Goal: Task Accomplishment & Management: Complete application form

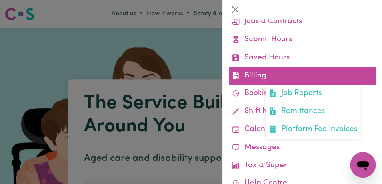
scroll to position [86, 0]
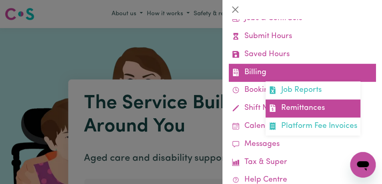
click at [318, 111] on link "Remittances" at bounding box center [313, 108] width 95 height 18
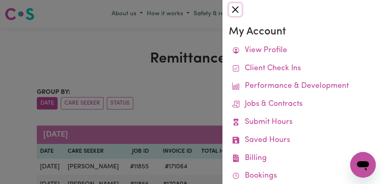
click at [236, 12] on button "Close" at bounding box center [235, 9] width 13 height 13
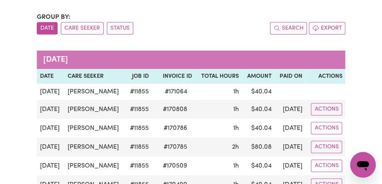
scroll to position [76, 0]
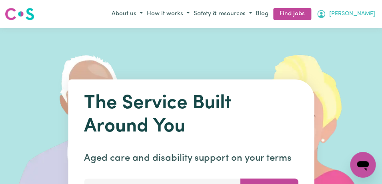
click at [367, 10] on span "[PERSON_NAME]" at bounding box center [352, 14] width 46 height 9
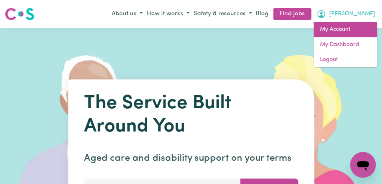
click at [359, 29] on link "My Account" at bounding box center [345, 29] width 63 height 15
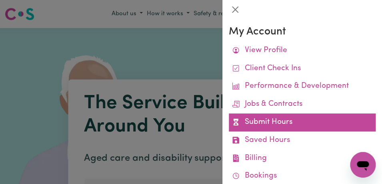
click at [300, 124] on link "Submit Hours" at bounding box center [302, 122] width 147 height 18
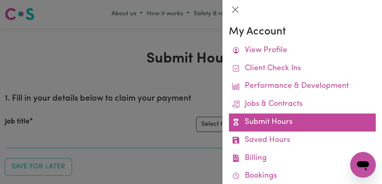
click at [300, 120] on link "Submit Hours" at bounding box center [302, 122] width 147 height 18
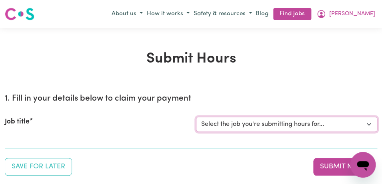
select select "11855"
click option "[[PERSON_NAME]] Support Worker Needed For Personal Care In the Morning- [PERSON…" at bounding box center [0, 0] width 0 height 0
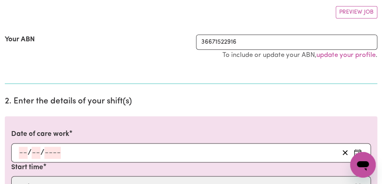
scroll to position [156, 0]
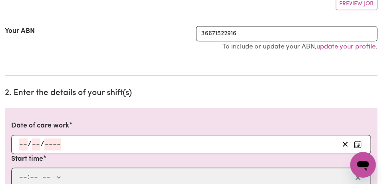
click at [358, 142] on icon "Enter the date of care work" at bounding box center [358, 144] width 8 height 8
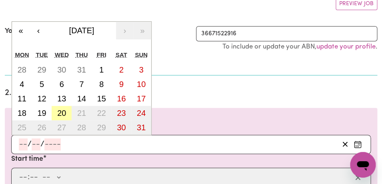
click at [60, 116] on abbr "20" at bounding box center [61, 112] width 9 height 9
type input "[DATE]"
type input "20"
type input "8"
type input "2025"
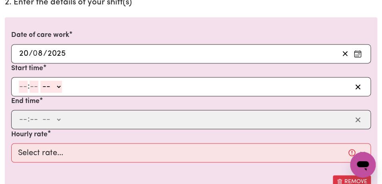
scroll to position [252, 0]
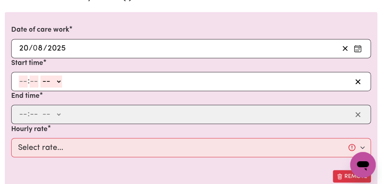
click at [26, 82] on input "number" at bounding box center [23, 81] width 9 height 12
click at [176, 14] on div "Date of care work [DATE] 20 / 0 8 / 2025 « ‹ [DATE] › » Mon Tue Wed Thu Fri Sat…" at bounding box center [191, 103] width 372 height 183
click at [22, 82] on input "number" at bounding box center [23, 81] width 9 height 12
type input "8"
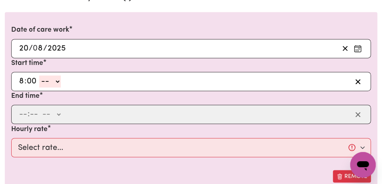
type input "00"
select select "am"
click option "AM" at bounding box center [0, 0] width 0 height 0
type input "08:00"
type input "0"
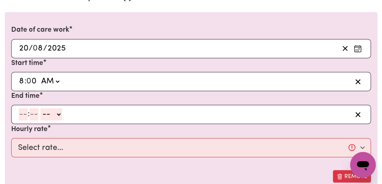
click at [24, 115] on input "number" at bounding box center [23, 114] width 9 height 12
type input "9"
type input "00"
select select "am"
click option "AM" at bounding box center [0, 0] width 0 height 0
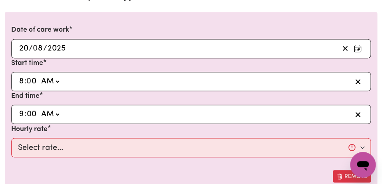
type input "09:00"
type input "0"
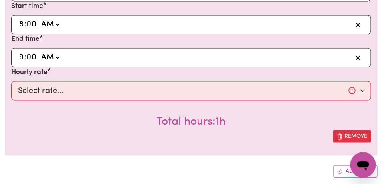
scroll to position [324, 0]
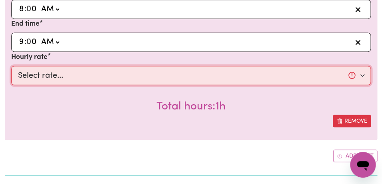
select select "44-Weekday"
click option "$44.00 (Weekday)" at bounding box center [0, 0] width 0 height 0
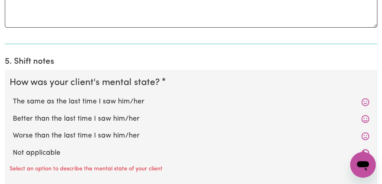
scroll to position [656, 0]
click at [151, 103] on label "The same as the last time I saw him/her" at bounding box center [191, 101] width 356 height 10
click at [13, 96] on input "The same as the last time I saw him/her" at bounding box center [12, 96] width 0 height 0
radio input "true"
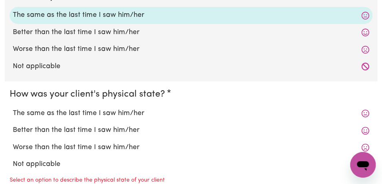
scroll to position [764, 0]
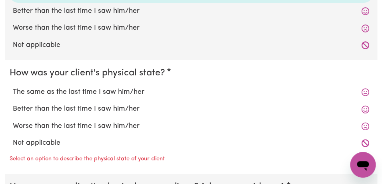
click at [149, 92] on label "The same as the last time I saw him/her" at bounding box center [191, 92] width 356 height 10
click at [13, 87] on input "The same as the last time I saw him/her" at bounding box center [12, 86] width 0 height 0
radio input "true"
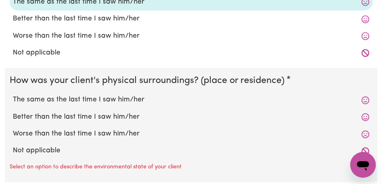
scroll to position [867, 0]
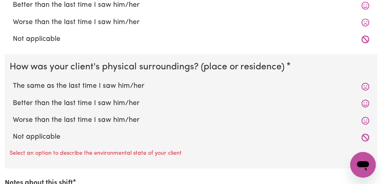
click at [143, 84] on label "The same as the last time I saw him/her" at bounding box center [191, 86] width 356 height 10
click at [13, 81] on input "The same as the last time I saw him/her" at bounding box center [12, 80] width 0 height 0
radio input "true"
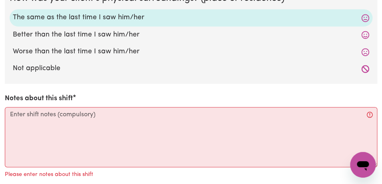
scroll to position [979, 0]
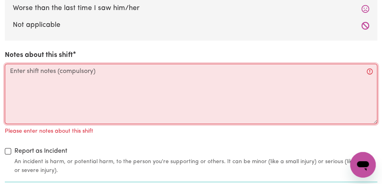
click at [135, 75] on textarea "Notes about this shift" at bounding box center [191, 94] width 372 height 60
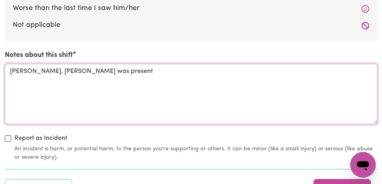
click at [38, 72] on textarea "[PERSON_NAME], [PERSON_NAME] was present" at bounding box center [191, 94] width 372 height 60
click at [97, 69] on textarea "[PERSON_NAME], her son was present" at bounding box center [191, 94] width 372 height 60
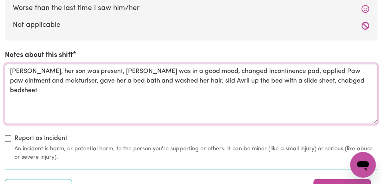
click at [303, 82] on textarea "[PERSON_NAME], her son was present, [PERSON_NAME] was in a good mood, changed I…" at bounding box center [191, 94] width 372 height 60
click at [352, 81] on textarea "[PERSON_NAME], her son was present, [PERSON_NAME] was in a good mood, changed I…" at bounding box center [191, 94] width 372 height 60
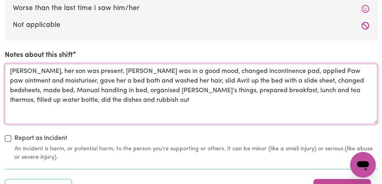
click at [87, 100] on textarea "[PERSON_NAME], her son was present, [PERSON_NAME] was in a good mood, changed I…" at bounding box center [191, 94] width 372 height 60
click at [111, 100] on textarea "[PERSON_NAME], her son was present, [PERSON_NAME] was in a good mood, changed I…" at bounding box center [191, 94] width 372 height 60
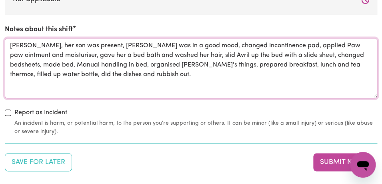
scroll to position [1009, 0]
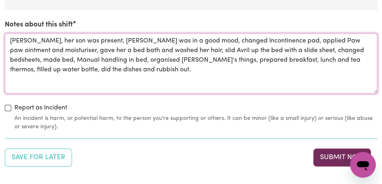
type textarea "[PERSON_NAME], her son was present, [PERSON_NAME] was in a good mood, changed I…"
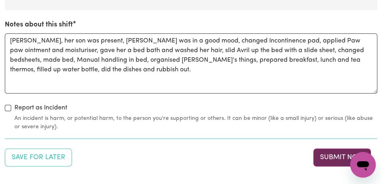
click at [330, 157] on button "Submit Now" at bounding box center [342, 157] width 58 height 18
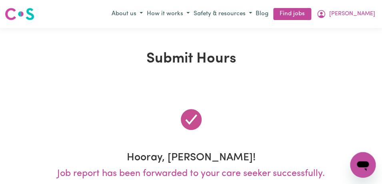
scroll to position [0, 0]
